Goal: Transaction & Acquisition: Purchase product/service

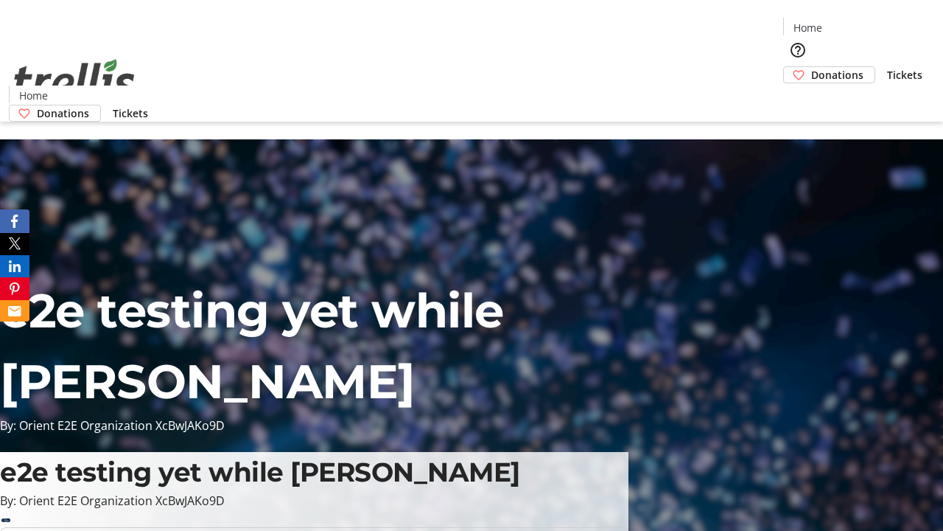
click at [887, 67] on span "Tickets" at bounding box center [904, 74] width 35 height 15
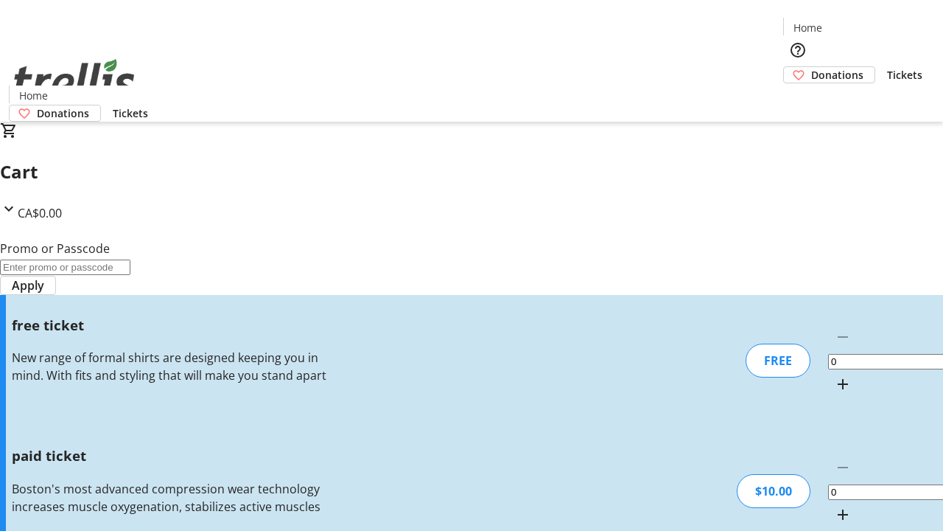
click at [834, 506] on mat-icon "Increment by one" at bounding box center [843, 515] width 18 height 18
type input "1"
